Goal: Task Accomplishment & Management: Manage account settings

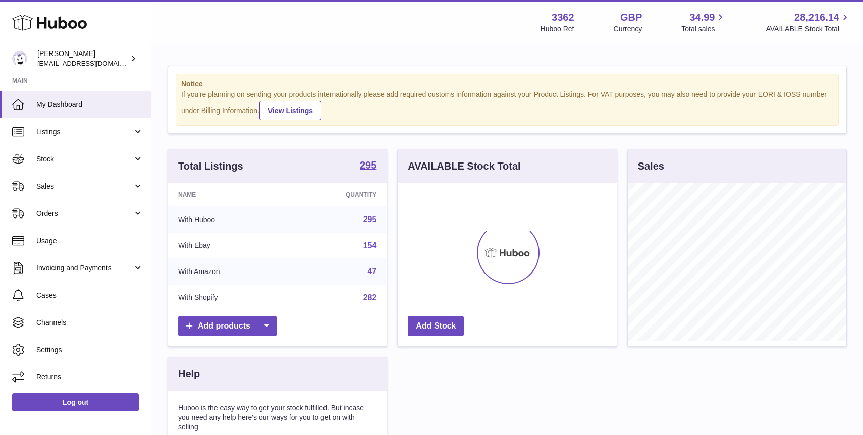
scroll to position [157, 218]
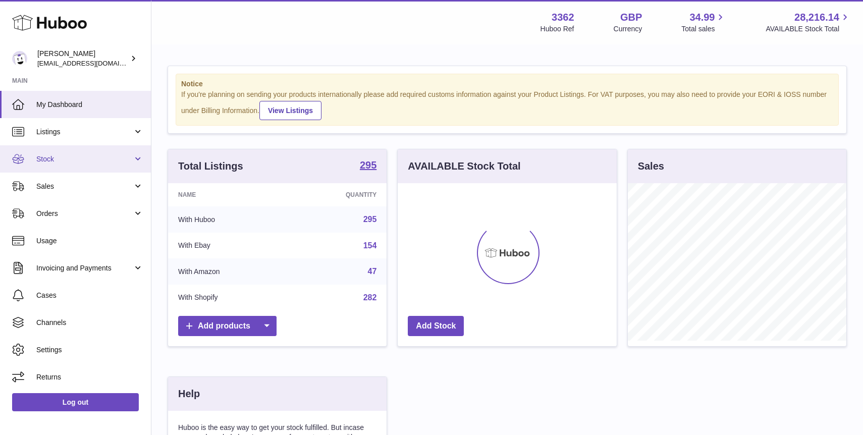
click at [92, 161] on span "Stock" at bounding box center [84, 159] width 96 height 10
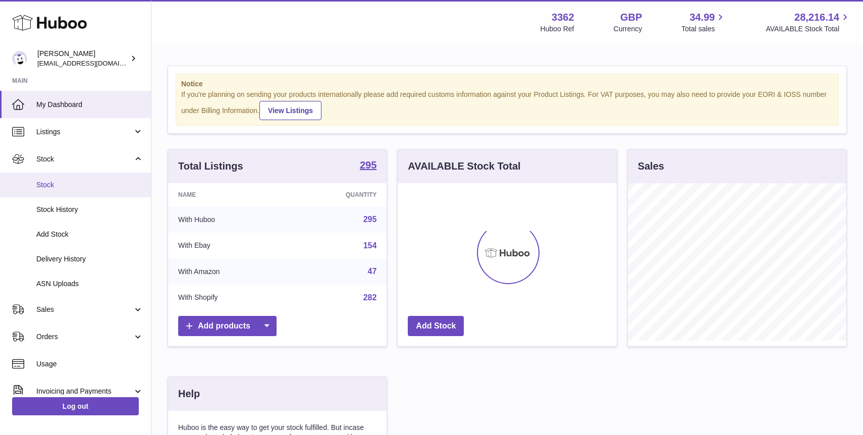
click at [88, 184] on span "Stock" at bounding box center [89, 185] width 107 height 10
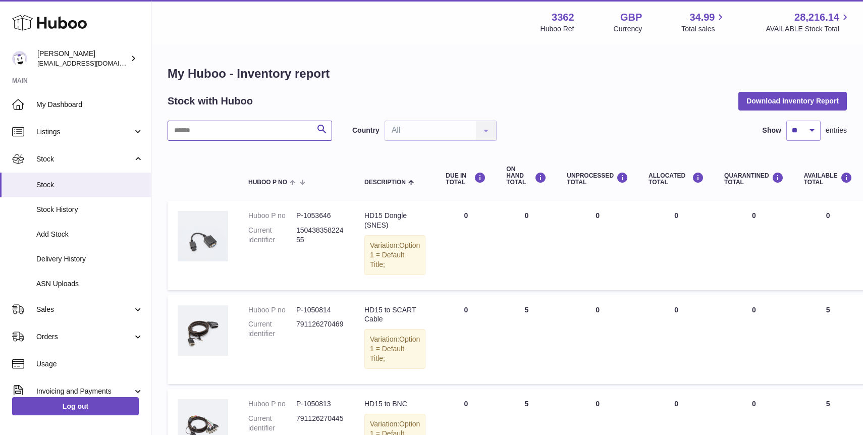
click at [234, 124] on input "text" at bounding box center [249, 131] width 164 height 20
type input "******"
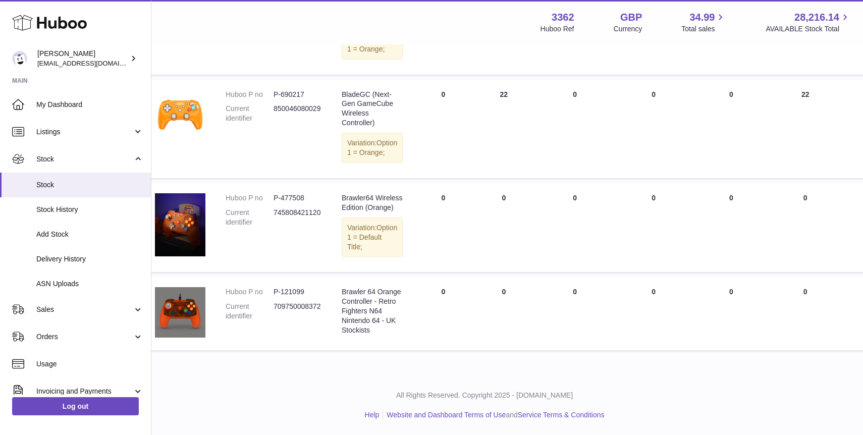
scroll to position [660, 0]
